Goal: Information Seeking & Learning: Check status

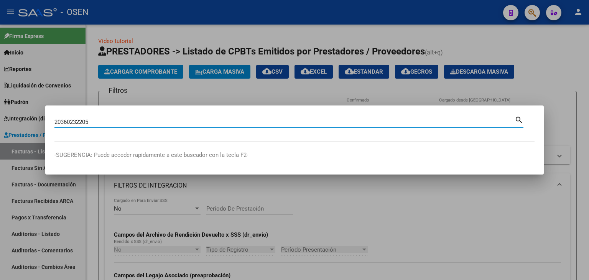
type input "20360232205"
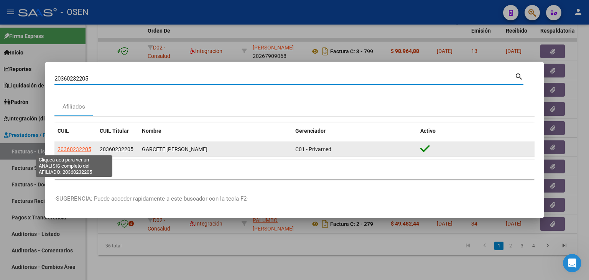
click at [74, 150] on span "20360232205" at bounding box center [74, 149] width 34 height 6
type textarea "20360232205"
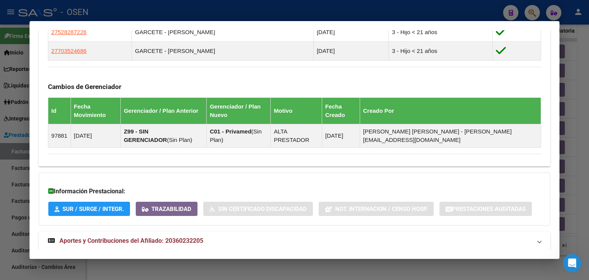
scroll to position [474, 0]
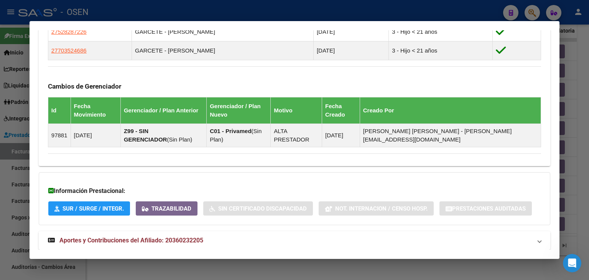
drag, startPoint x: 138, startPoint y: 227, endPoint x: 159, endPoint y: 163, distance: 67.4
click at [138, 231] on mat-expansion-panel-header "Aportes y Contribuciones del Afiliado: 20360232205" at bounding box center [294, 240] width 511 height 18
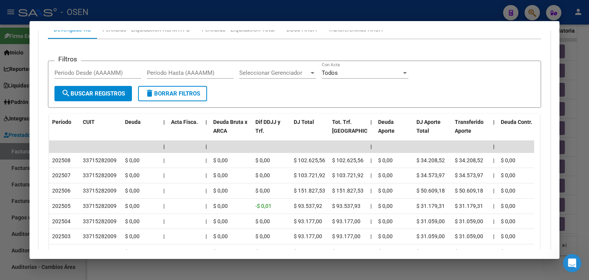
scroll to position [748, 0]
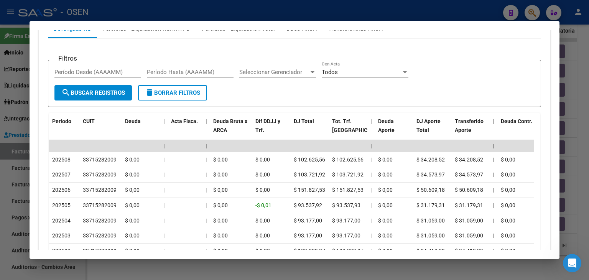
click at [425, 14] on div at bounding box center [294, 140] width 589 height 280
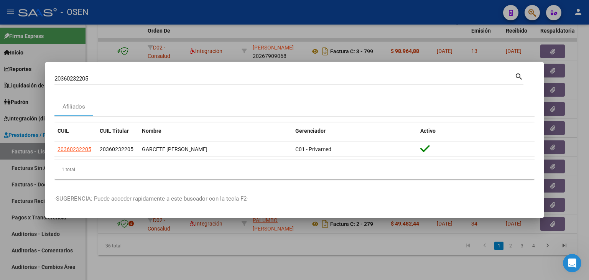
click at [22, 130] on div at bounding box center [294, 140] width 589 height 280
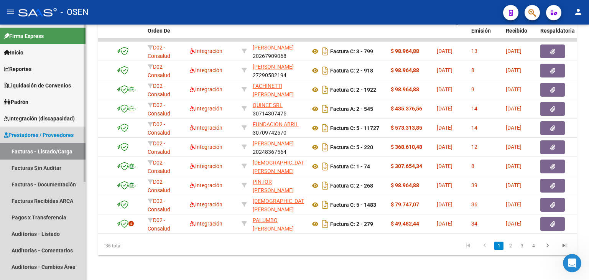
click at [23, 132] on span "Prestadores / Proveedores" at bounding box center [39, 135] width 70 height 8
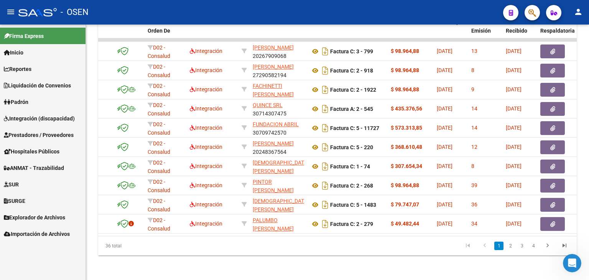
click at [29, 121] on span "Integración (discapacidad)" at bounding box center [39, 118] width 71 height 8
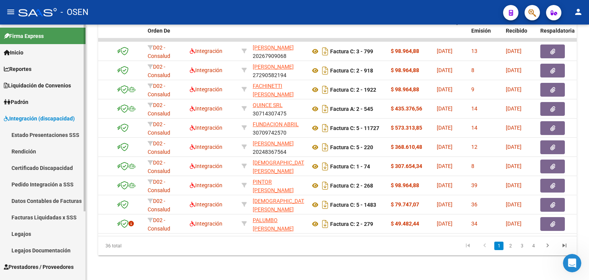
click at [45, 117] on span "Integración (discapacidad)" at bounding box center [39, 118] width 71 height 8
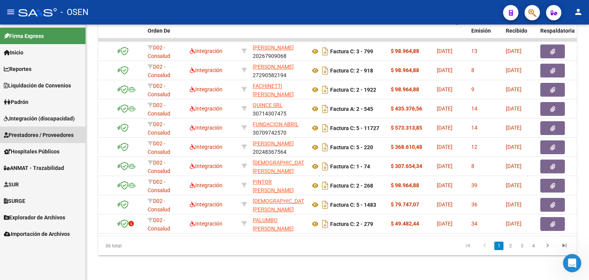
click at [34, 130] on link "Prestadores / Proveedores" at bounding box center [42, 134] width 85 height 16
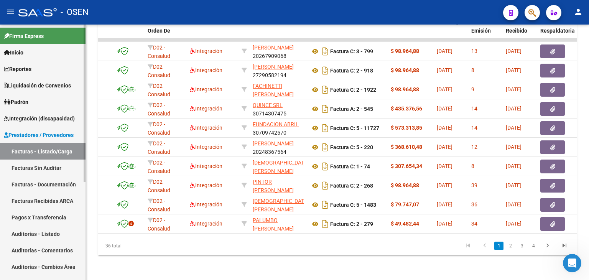
click at [38, 148] on link "Facturas - Listado/Carga" at bounding box center [42, 151] width 85 height 16
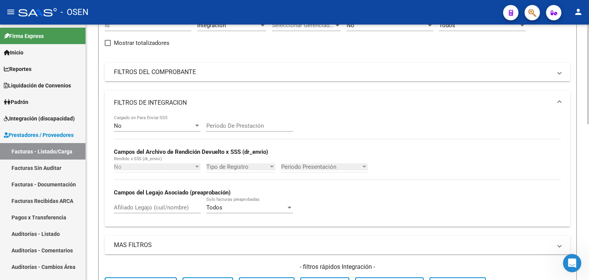
scroll to position [0, 0]
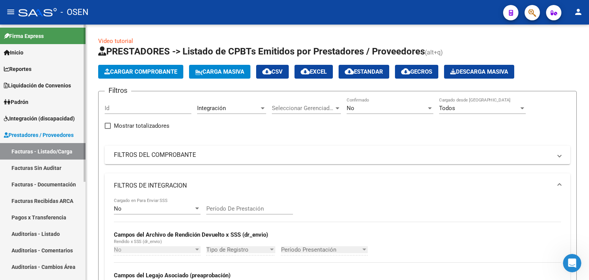
click at [60, 151] on link "Facturas - Listado/Carga" at bounding box center [42, 151] width 85 height 16
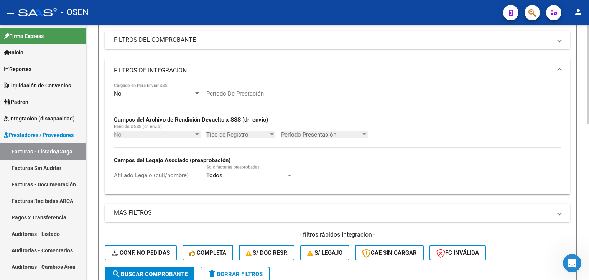
click at [224, 275] on span "delete Borrar Filtros" at bounding box center [234, 274] width 55 height 7
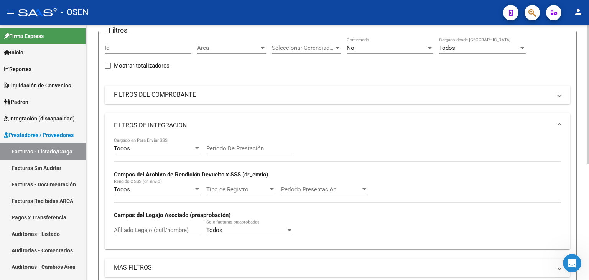
scroll to position [0, 0]
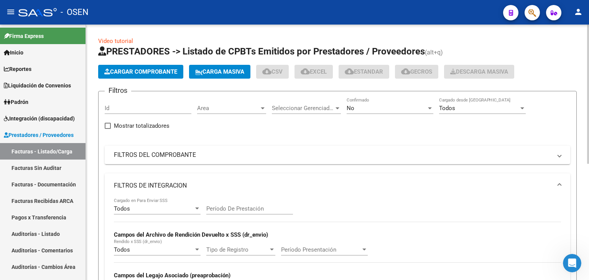
click at [249, 106] on span "Area" at bounding box center [228, 108] width 62 height 7
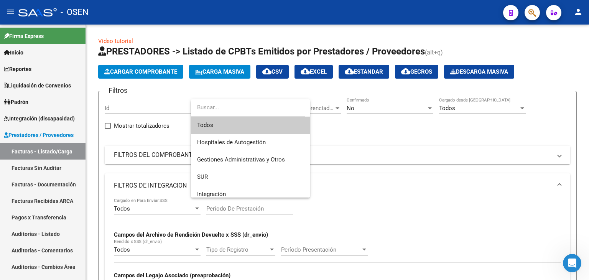
click at [45, 235] on div at bounding box center [294, 140] width 589 height 280
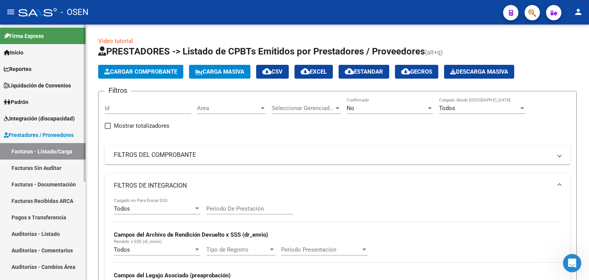
click at [36, 232] on link "Auditorías - Listado" at bounding box center [42, 233] width 85 height 16
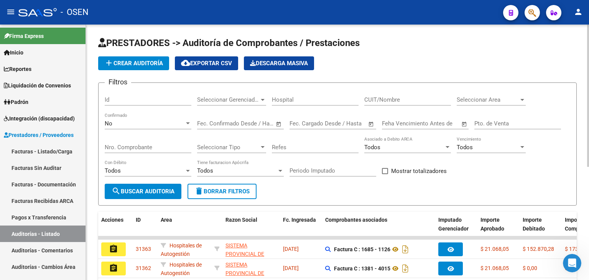
click at [476, 99] on span "Seleccionar Area" at bounding box center [488, 99] width 62 height 7
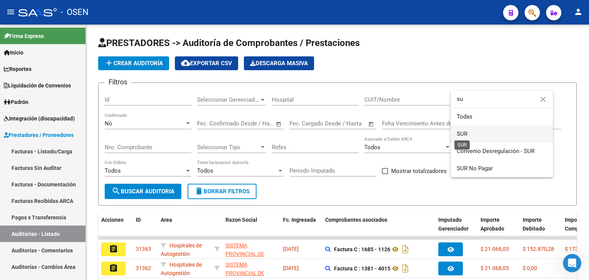
type input "su"
click at [465, 136] on span "SUR" at bounding box center [462, 133] width 11 height 7
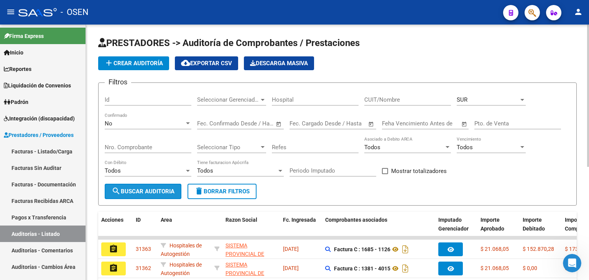
drag, startPoint x: 142, startPoint y: 194, endPoint x: 182, endPoint y: 184, distance: 41.7
click at [143, 194] on button "search Buscar Auditoria" at bounding box center [143, 191] width 77 height 15
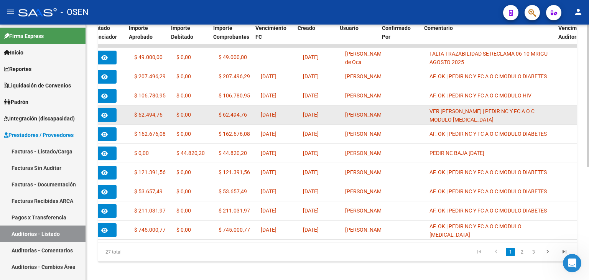
scroll to position [0, 352]
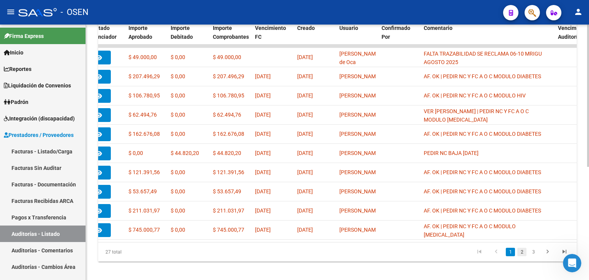
click at [523, 256] on link "2" at bounding box center [521, 252] width 9 height 8
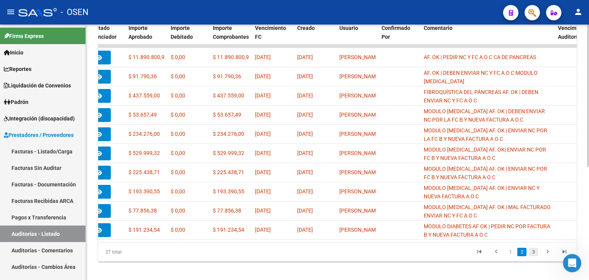
click at [531, 256] on link "3" at bounding box center [533, 252] width 9 height 8
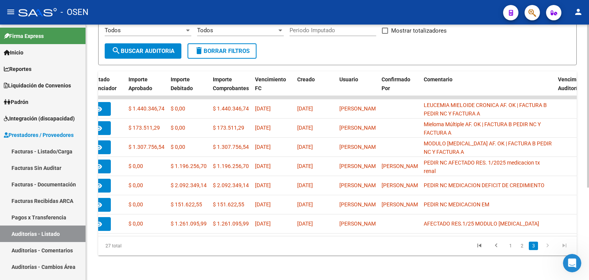
scroll to position [145, 0]
click at [509, 243] on link "1" at bounding box center [510, 245] width 9 height 8
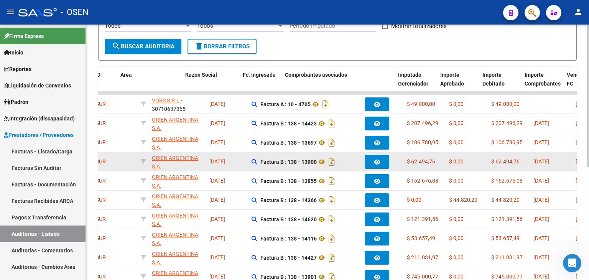
scroll to position [0, 0]
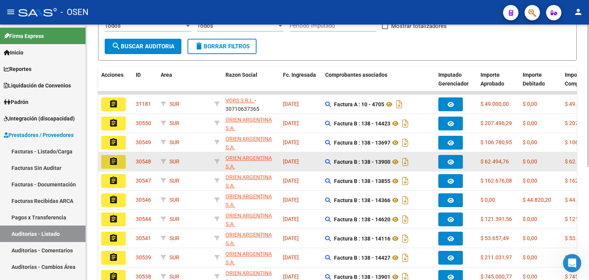
click at [112, 158] on mat-icon "assignment" at bounding box center [113, 161] width 9 height 9
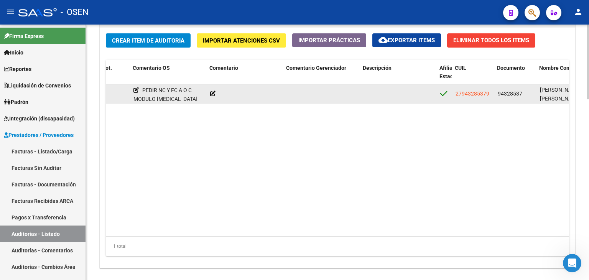
scroll to position [0, 246]
click at [483, 94] on span "27943285379" at bounding box center [472, 93] width 34 height 6
type textarea "27943285379"
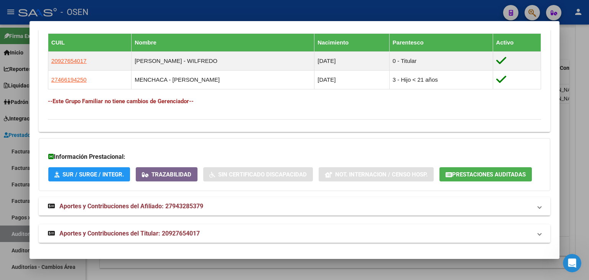
scroll to position [427, 0]
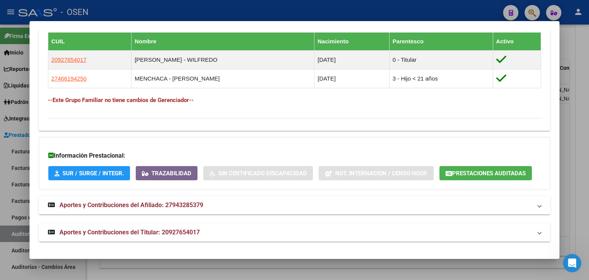
click at [92, 235] on span "Aportes y Contribuciones del Titular: 20927654017" at bounding box center [129, 231] width 140 height 7
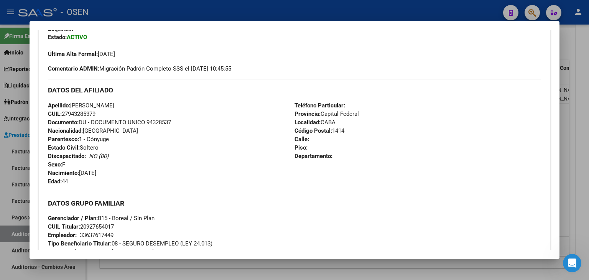
scroll to position [0, 0]
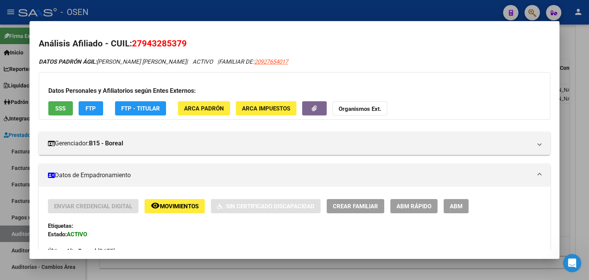
click at [193, 16] on div at bounding box center [294, 140] width 589 height 280
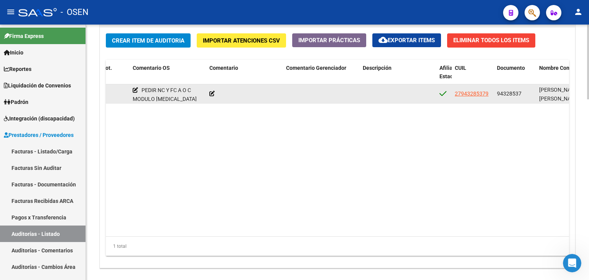
drag, startPoint x: 488, startPoint y: 97, endPoint x: 453, endPoint y: 97, distance: 34.1
click at [453, 97] on datatable-body-cell "27943285379" at bounding box center [473, 93] width 42 height 19
copy span "27943285379"
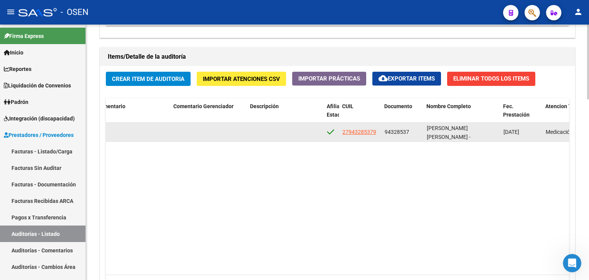
scroll to position [1, 0]
drag, startPoint x: 425, startPoint y: 129, endPoint x: 460, endPoint y: 137, distance: 35.8
click at [460, 137] on datatable-body-cell "[PERSON_NAME] [PERSON_NAME] -" at bounding box center [462, 132] width 77 height 19
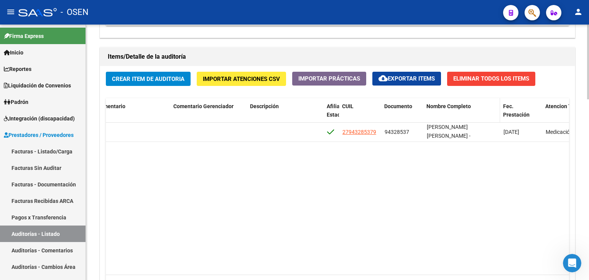
copy span "[PERSON_NAME] [PERSON_NAME] -"
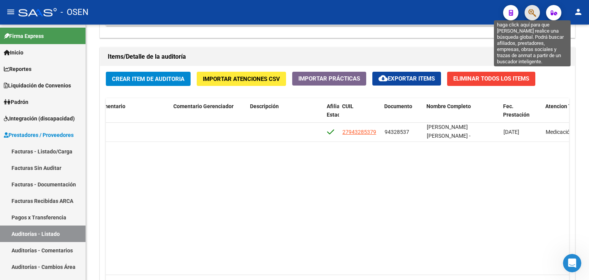
click at [534, 10] on icon "button" at bounding box center [532, 12] width 8 height 9
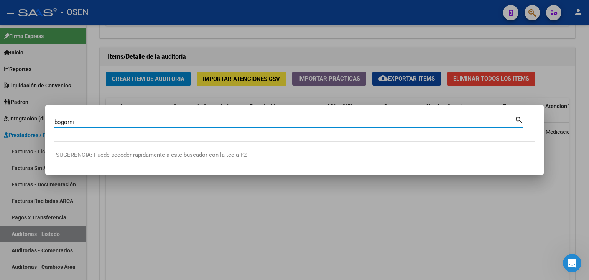
type input "bogorni"
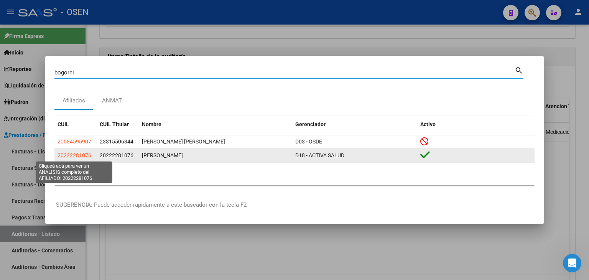
click at [80, 155] on span "20222281076" at bounding box center [74, 155] width 34 height 6
type textarea "20222281076"
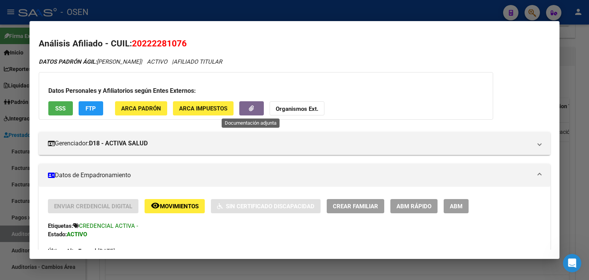
click at [255, 105] on button "button" at bounding box center [251, 108] width 25 height 14
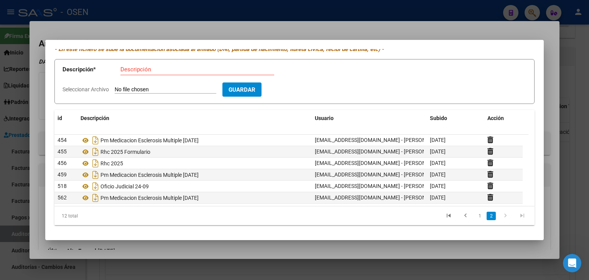
scroll to position [69, 0]
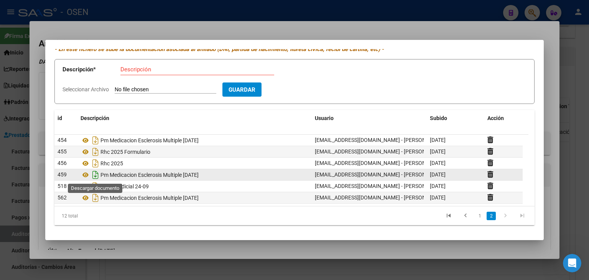
click at [94, 173] on icon "Descargar documento" at bounding box center [95, 175] width 10 height 12
